Goal: Information Seeking & Learning: Learn about a topic

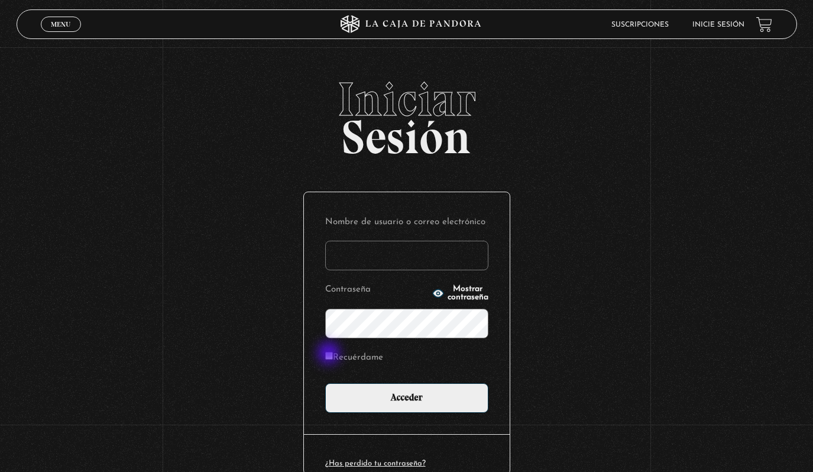
type input "silvia.porras@outlook.com"
click at [330, 354] on input "Recuérdame" at bounding box center [329, 356] width 8 height 8
checkbox input "true"
click at [448, 292] on span "Mostrar contraseña" at bounding box center [468, 293] width 41 height 17
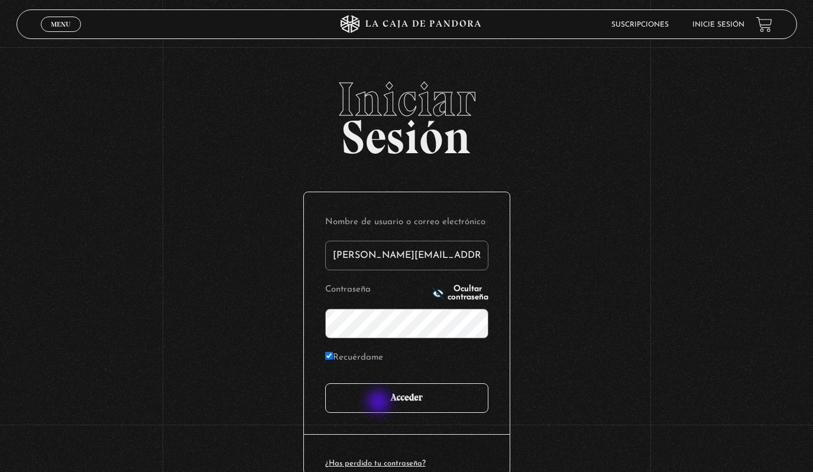
click at [380, 401] on input "Acceder" at bounding box center [406, 398] width 163 height 30
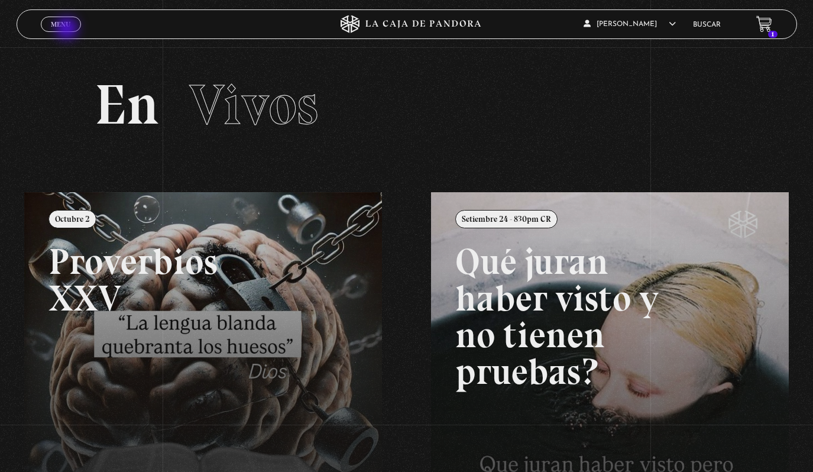
click at [68, 30] on link "Menu Cerrar" at bounding box center [61, 24] width 40 height 15
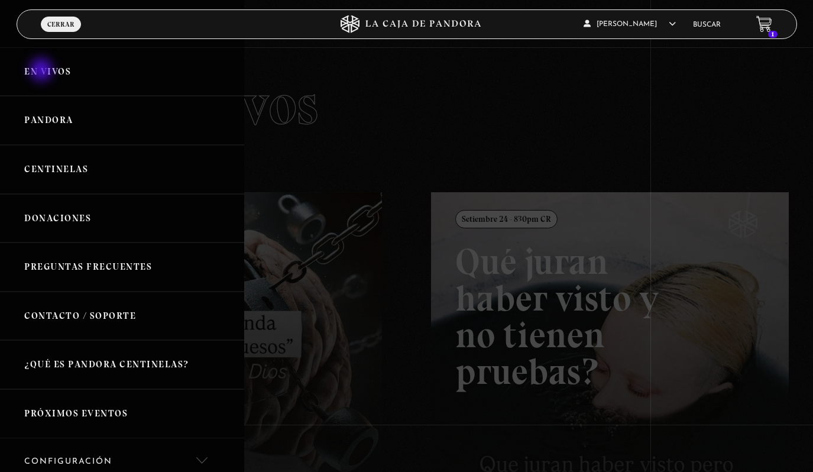
click at [43, 70] on link "En vivos" at bounding box center [122, 71] width 244 height 49
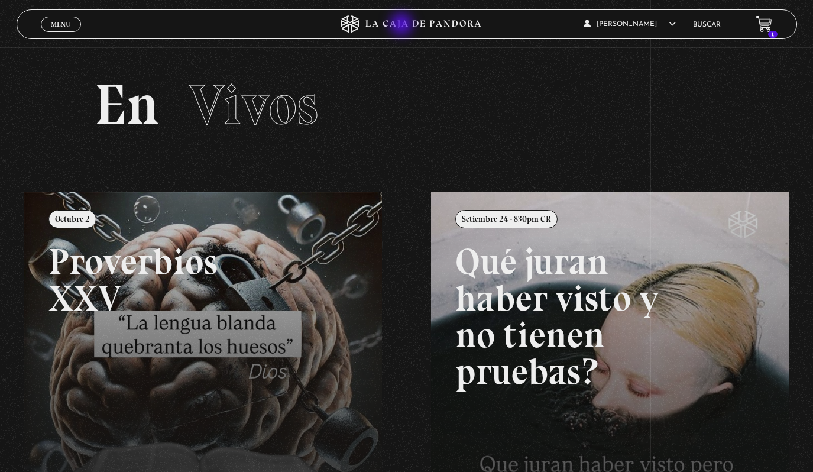
click at [403, 25] on icon at bounding box center [406, 24] width 244 height 18
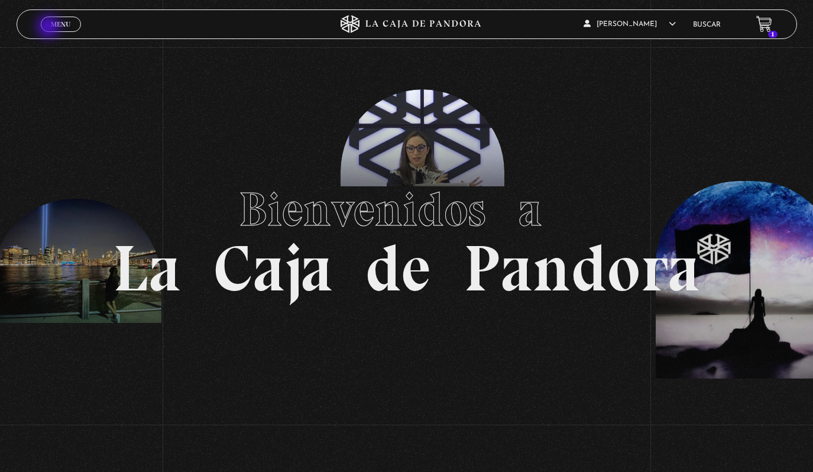
click at [51, 28] on span "Menu" at bounding box center [61, 24] width 20 height 7
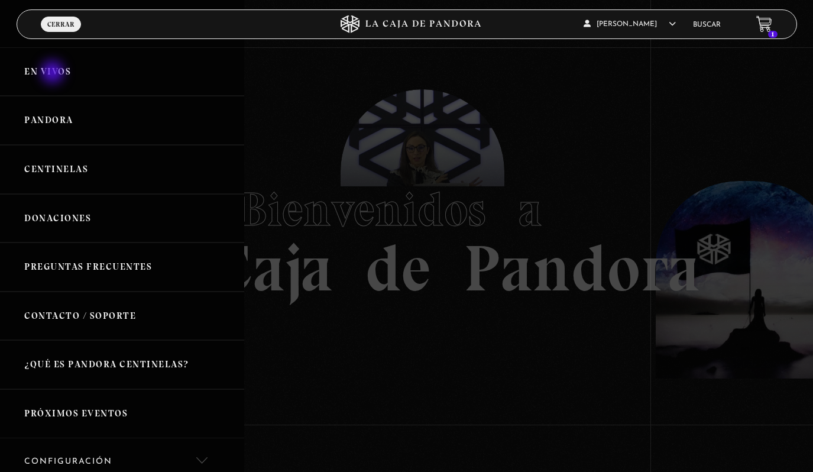
click at [54, 73] on link "En vivos" at bounding box center [122, 71] width 244 height 49
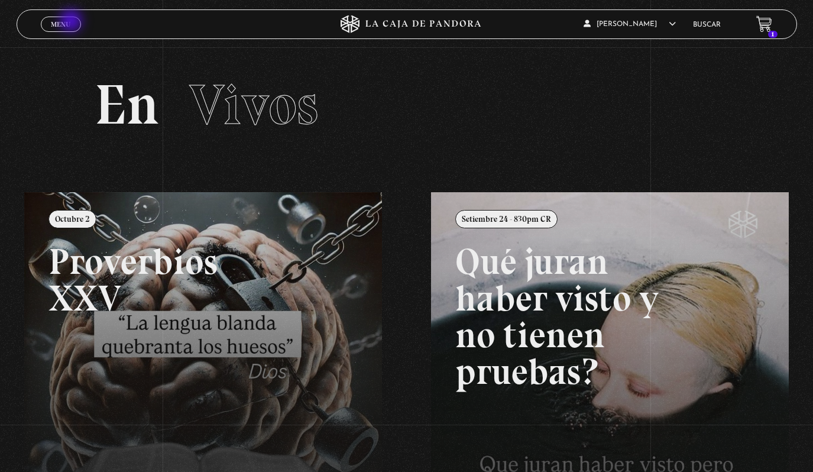
click at [72, 22] on link "Menu Cerrar" at bounding box center [61, 24] width 40 height 15
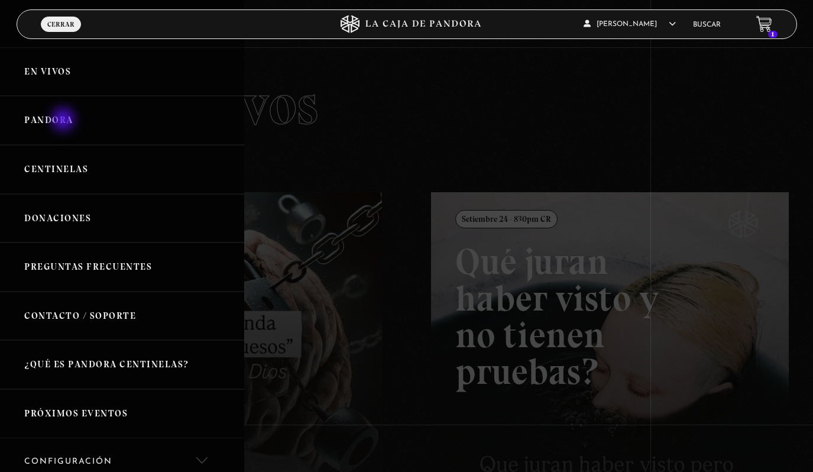
click at [64, 121] on link "Pandora" at bounding box center [122, 120] width 244 height 49
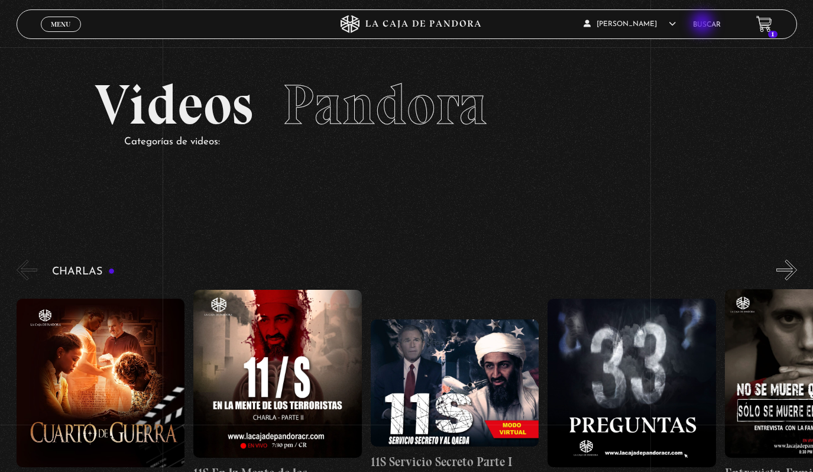
click at [704, 24] on link "Buscar" at bounding box center [707, 24] width 28 height 7
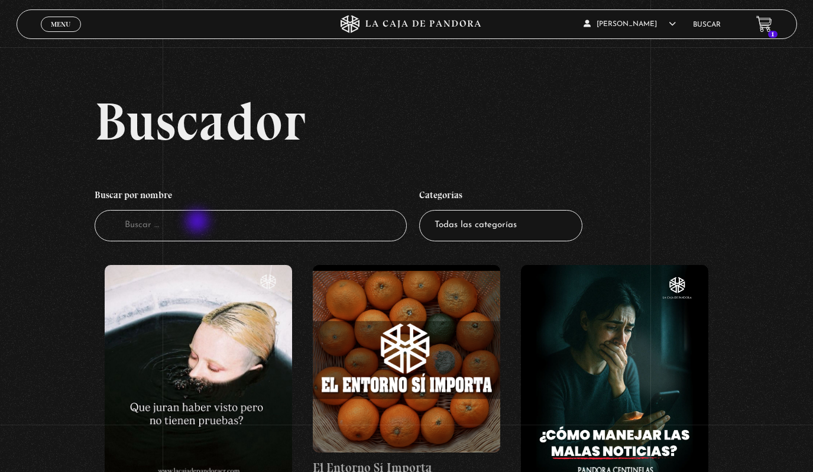
click at [199, 222] on input "Buscador" at bounding box center [251, 225] width 312 height 31
click at [197, 232] on input "Buscador" at bounding box center [251, 225] width 312 height 31
type input "3i"
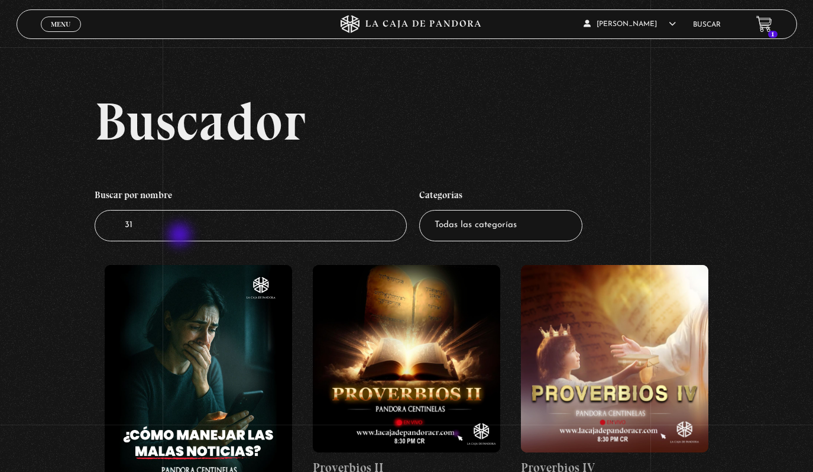
click at [181, 236] on input "31" at bounding box center [251, 225] width 312 height 31
type input "31at"
click at [184, 232] on input "31" at bounding box center [251, 225] width 312 height 31
type input "3iat"
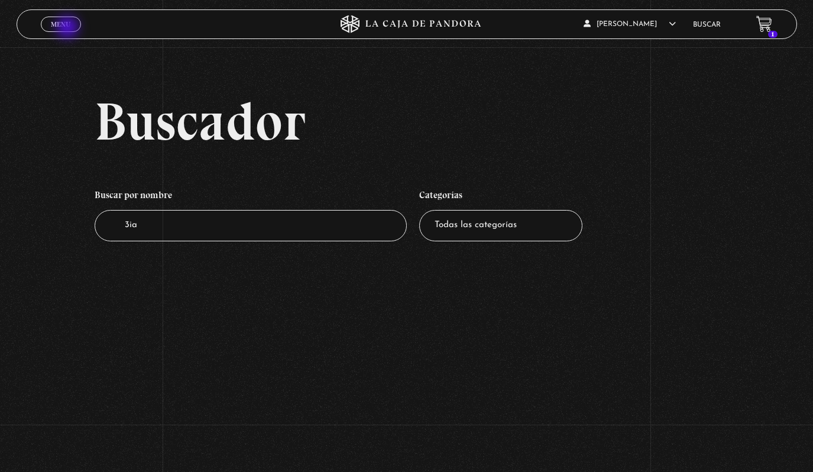
click at [67, 29] on link "Menu Cerrar" at bounding box center [61, 24] width 40 height 15
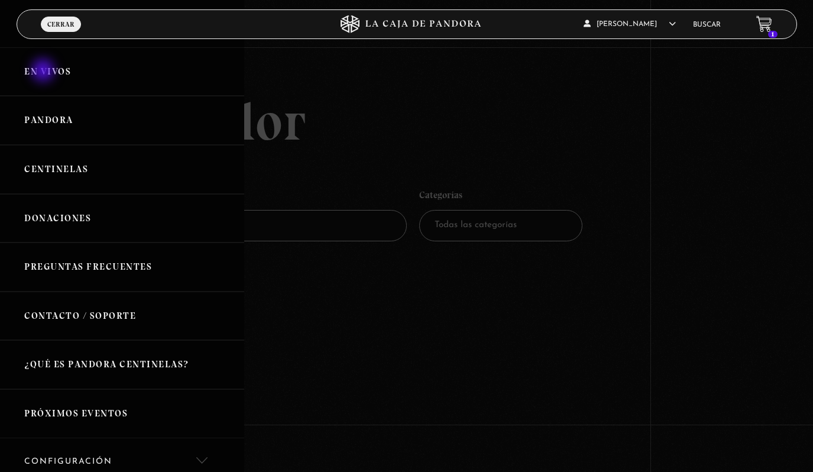
click at [44, 72] on link "En vivos" at bounding box center [122, 71] width 244 height 49
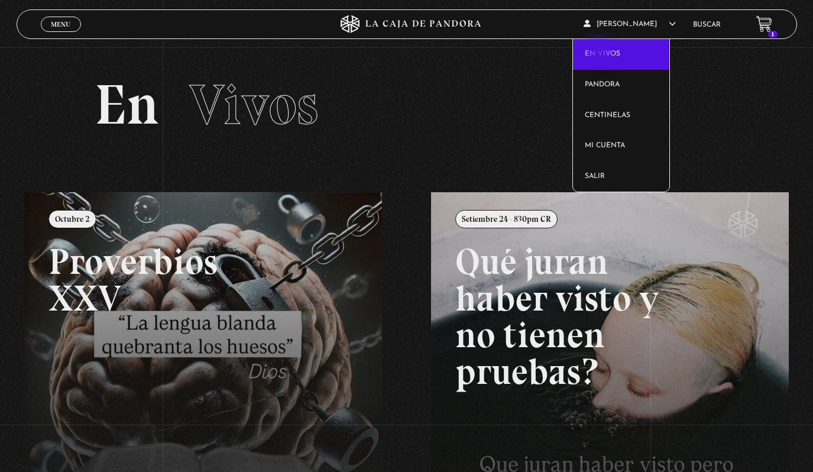
click at [600, 52] on link "En vivos" at bounding box center [621, 54] width 96 height 31
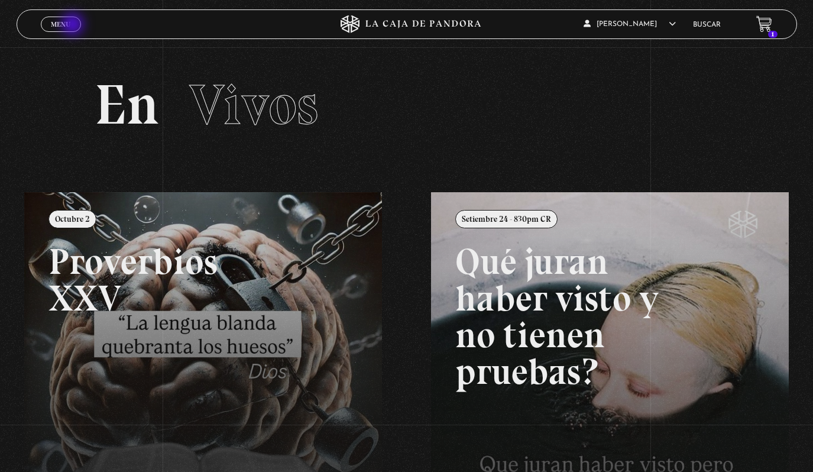
click at [74, 25] on link "Menu Cerrar" at bounding box center [61, 24] width 40 height 15
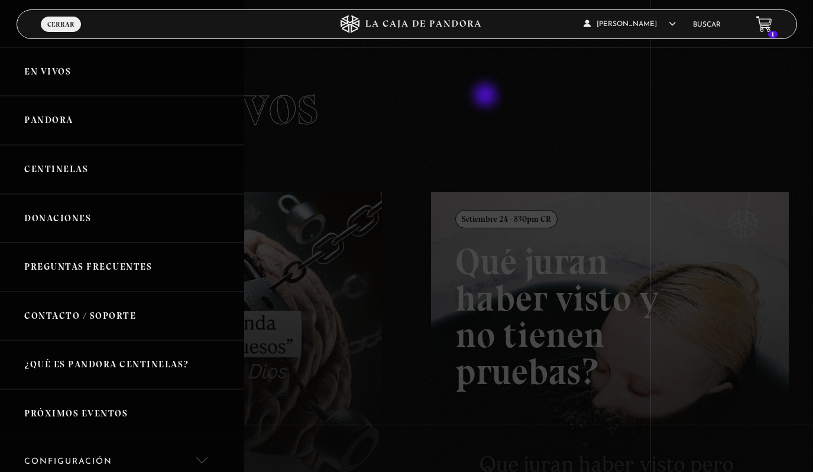
click at [487, 96] on div at bounding box center [406, 236] width 813 height 472
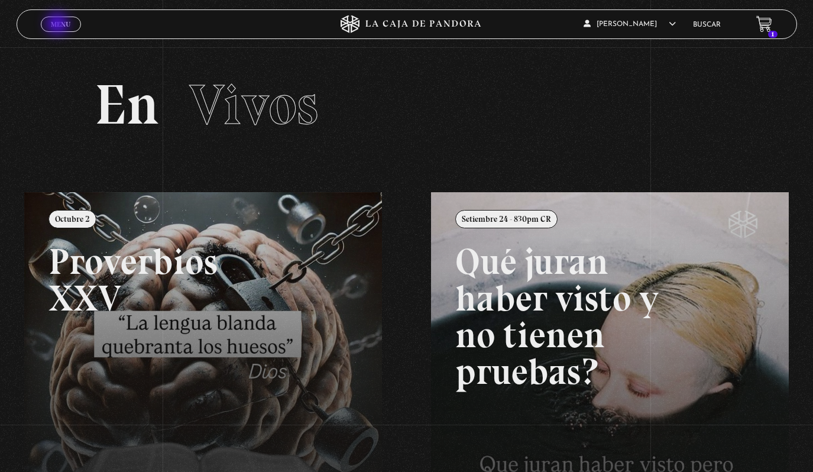
click at [59, 25] on span "Menu" at bounding box center [61, 24] width 20 height 7
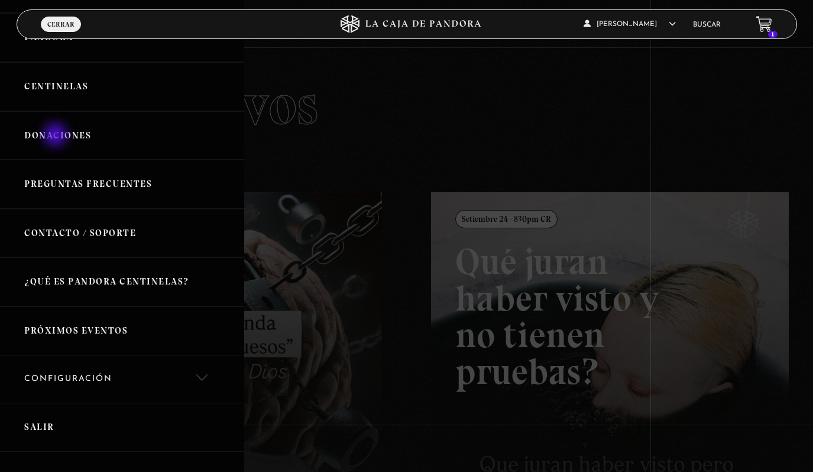
scroll to position [189, 0]
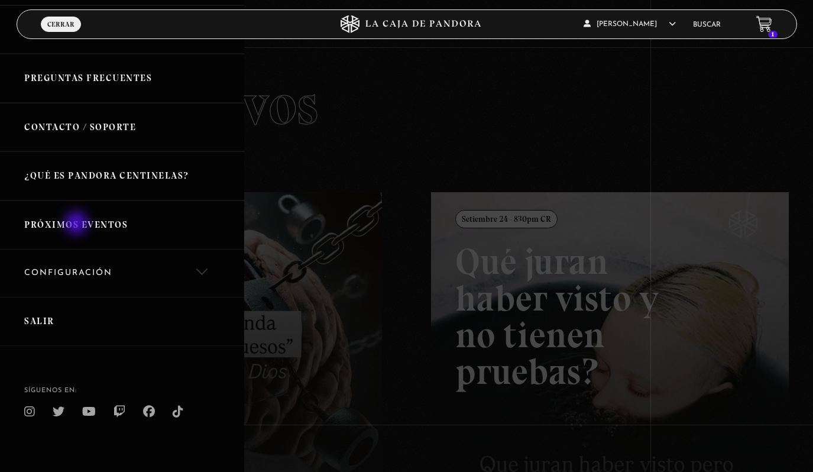
click at [77, 224] on link "Próximos Eventos" at bounding box center [122, 224] width 244 height 49
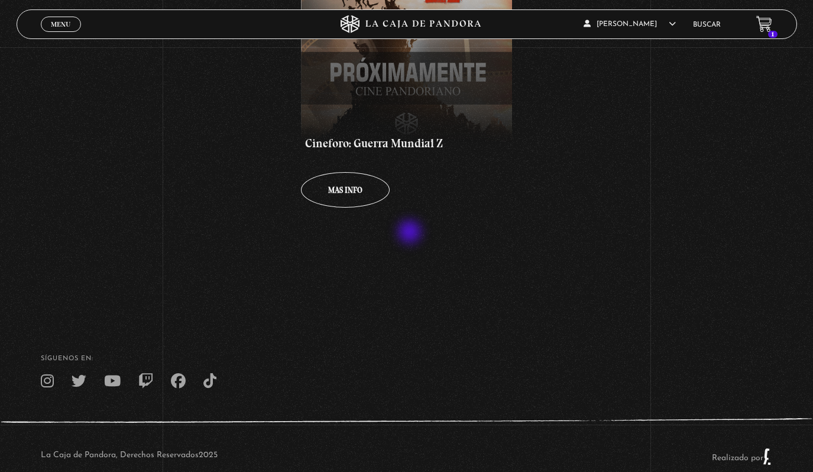
scroll to position [384, 0]
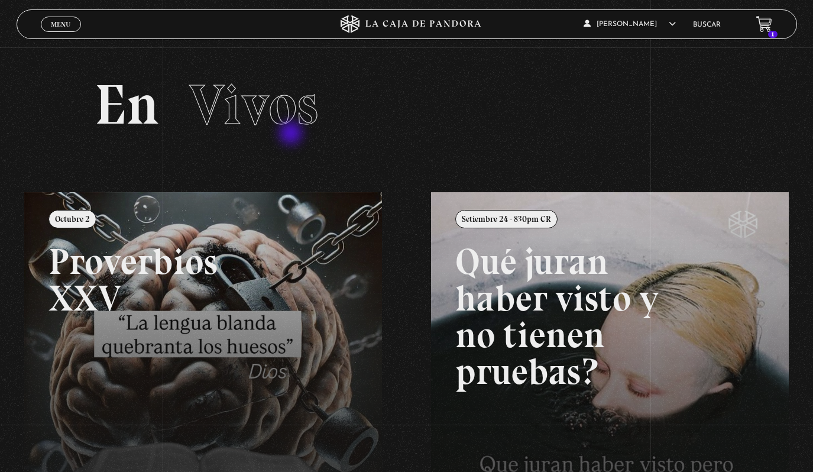
click at [292, 134] on span "Vivos" at bounding box center [253, 104] width 129 height 67
click at [292, 106] on span "Vivos" at bounding box center [253, 104] width 129 height 67
click at [64, 24] on span "Menu" at bounding box center [61, 24] width 20 height 7
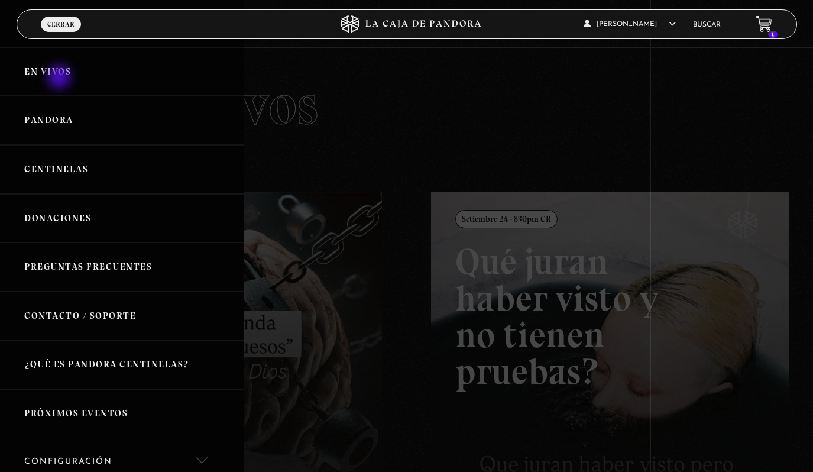
click at [60, 78] on link "En vivos" at bounding box center [122, 71] width 244 height 49
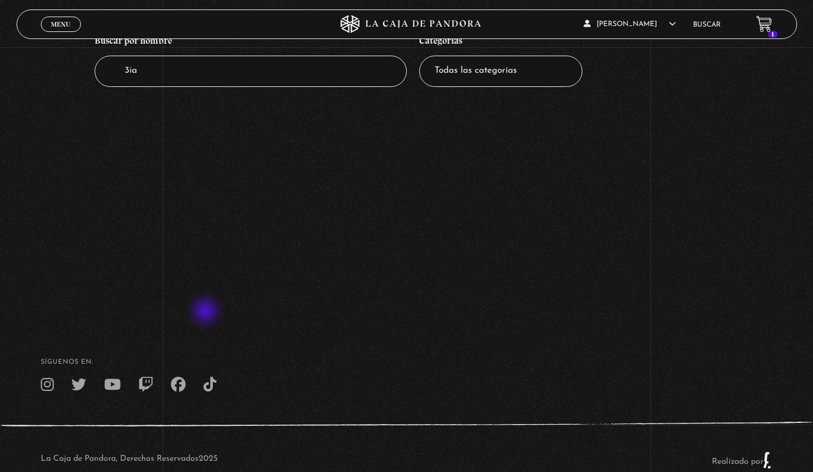
scroll to position [182, 0]
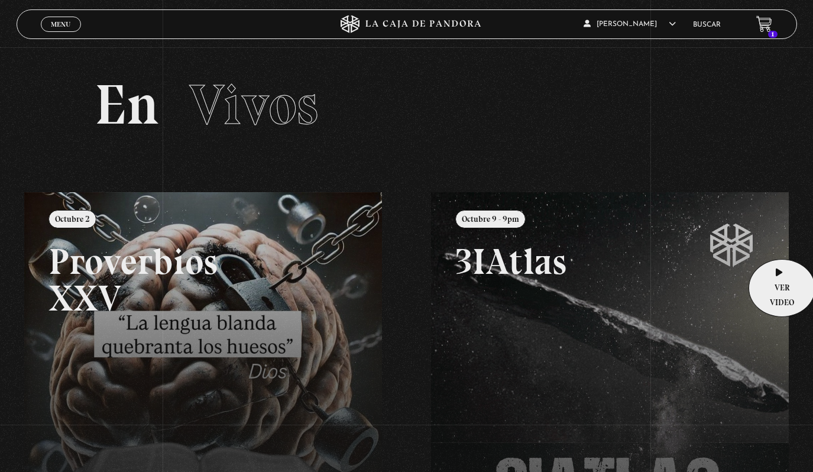
scroll to position [3, 0]
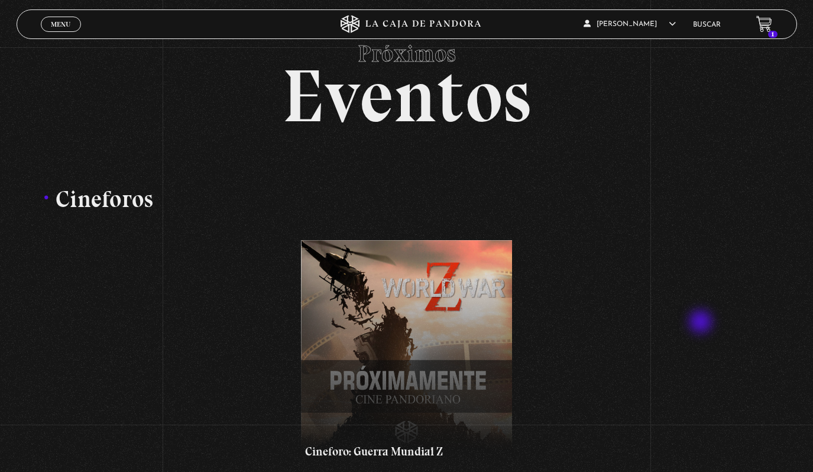
scroll to position [80, 0]
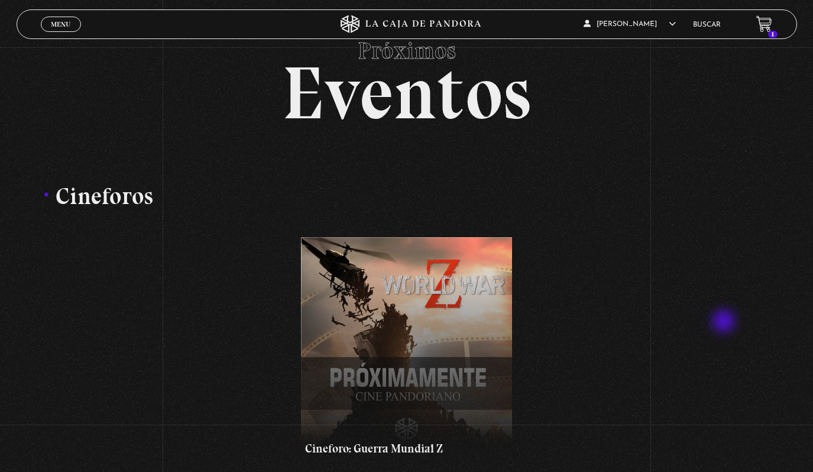
drag, startPoint x: 702, startPoint y: 323, endPoint x: 829, endPoint y: 322, distance: 127.1
click at [812, 322] on html "ingresar al sitio Ver Video Más Información Solicitar Por favor coloque su disp…" at bounding box center [406, 360] width 813 height 880
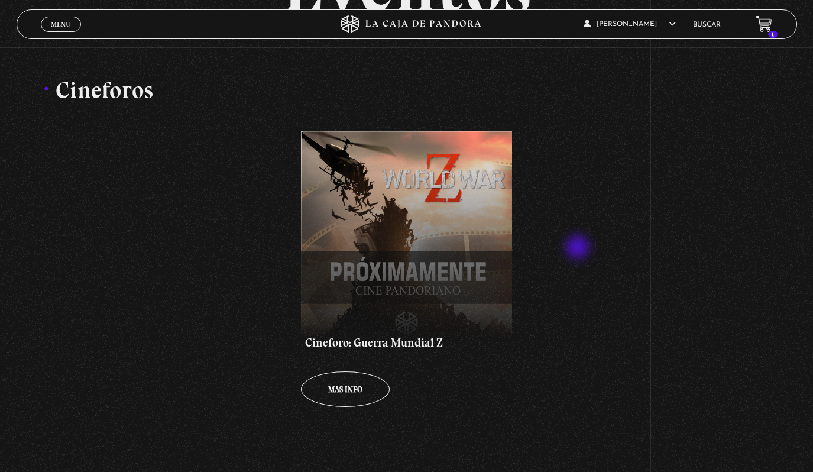
scroll to position [186, 0]
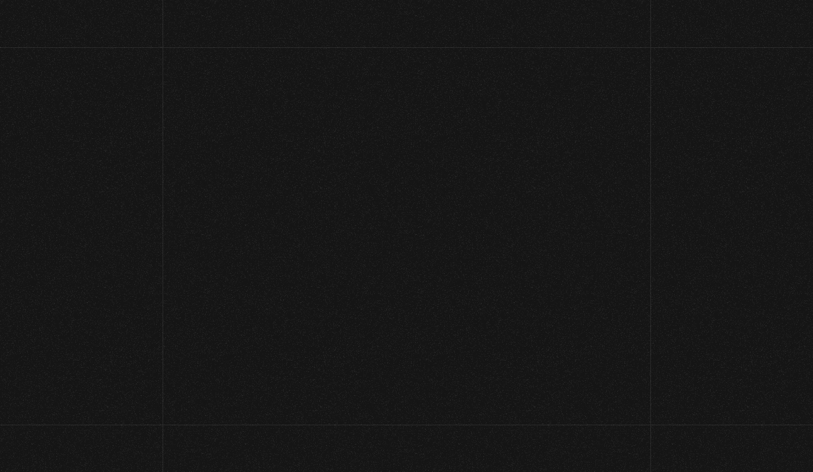
scroll to position [182, 0]
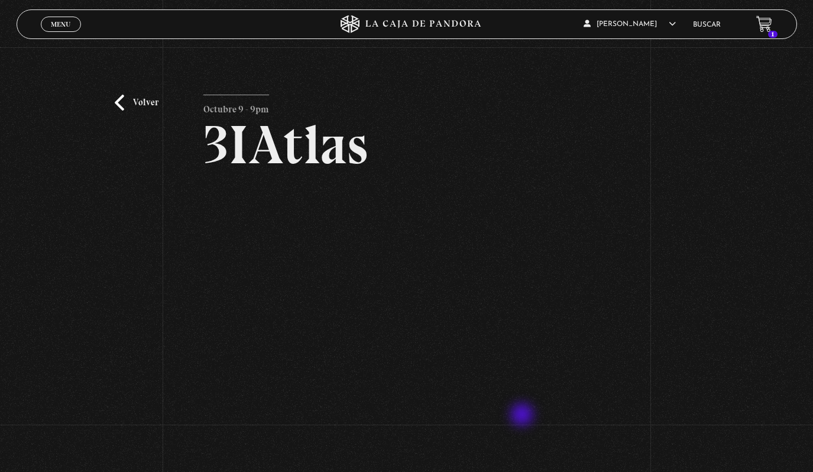
scroll to position [7, 0]
